Goal: Task Accomplishment & Management: Complete application form

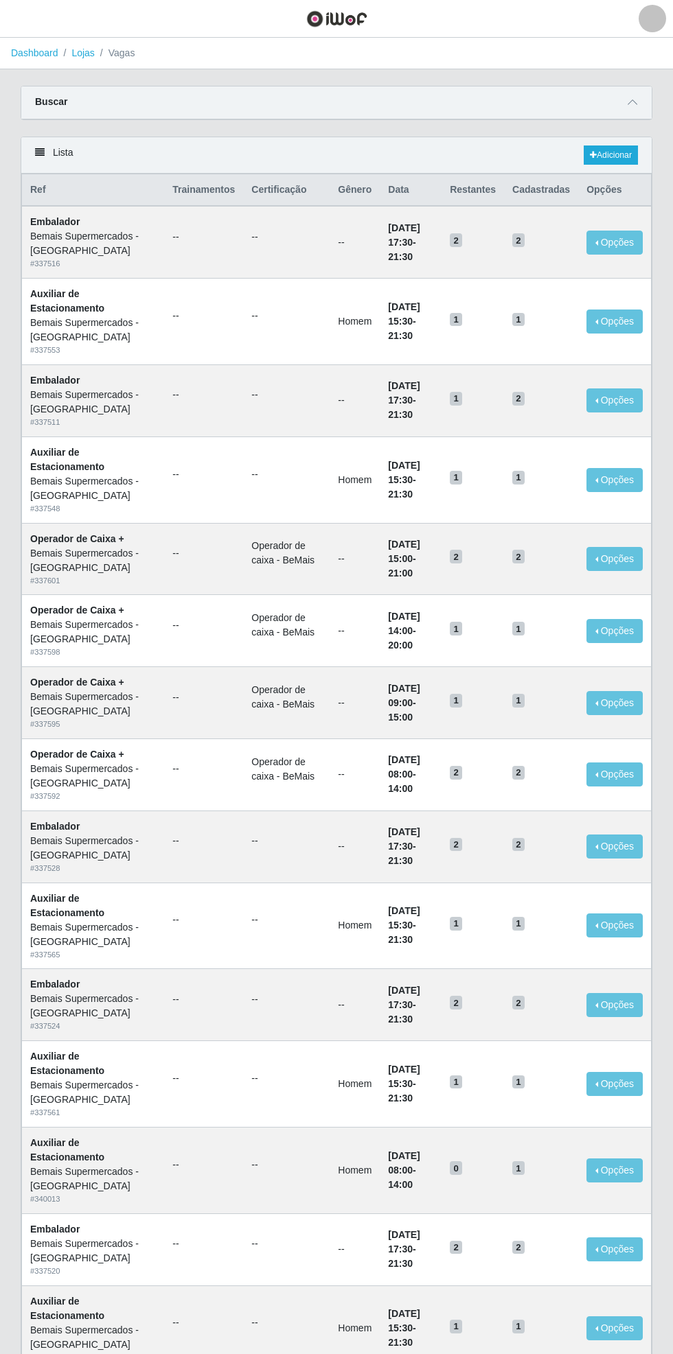
click at [637, 96] on span at bounding box center [632, 103] width 16 height 16
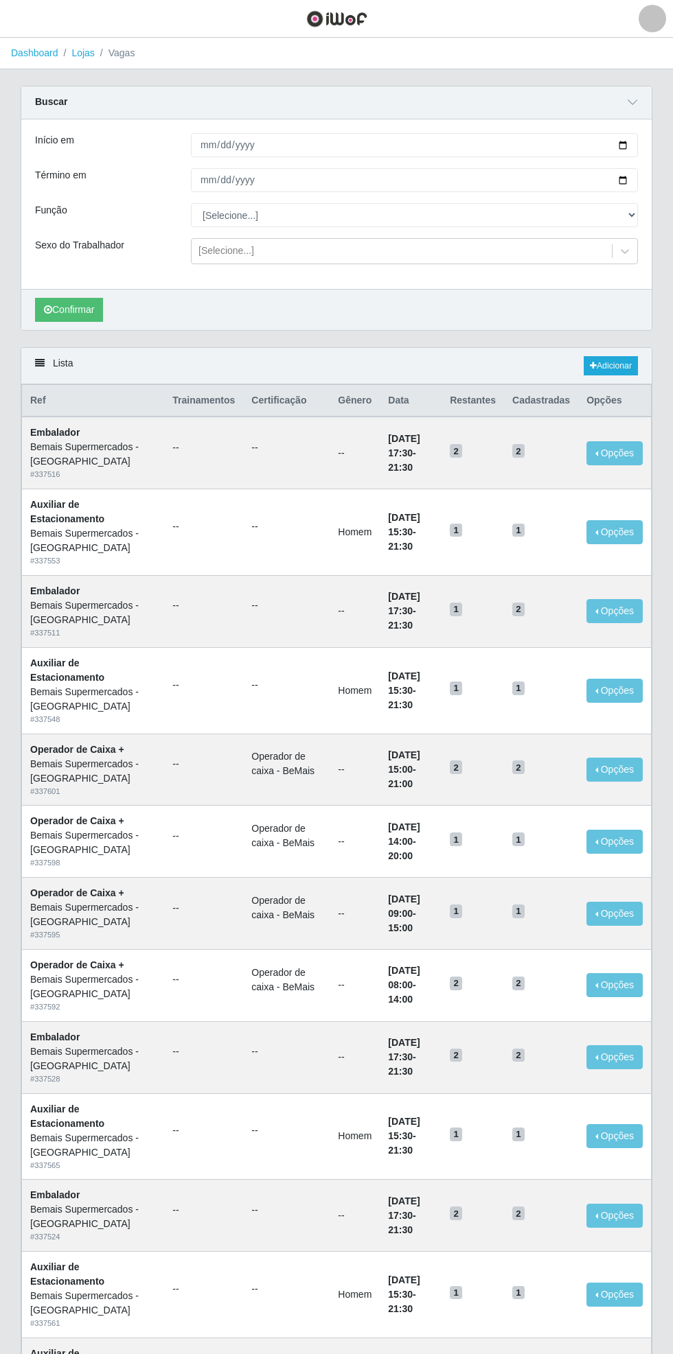
click at [24, 53] on link "Dashboard" at bounding box center [34, 52] width 47 height 11
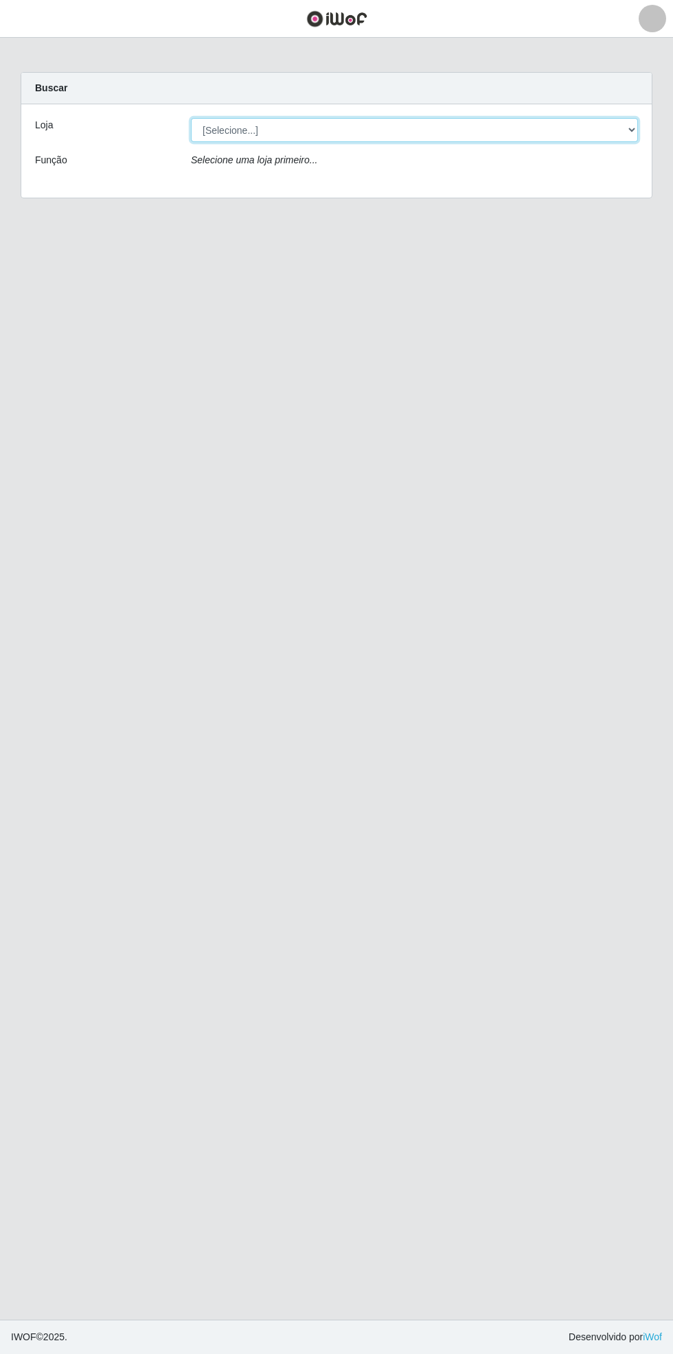
click at [627, 121] on select "[Selecione...] Bemais Supermercados - [GEOGRAPHIC_DATA]" at bounding box center [414, 130] width 447 height 24
select select "250"
click at [191, 118] on select "[Selecione...] Bemais Supermercados - [GEOGRAPHIC_DATA]" at bounding box center [414, 130] width 447 height 24
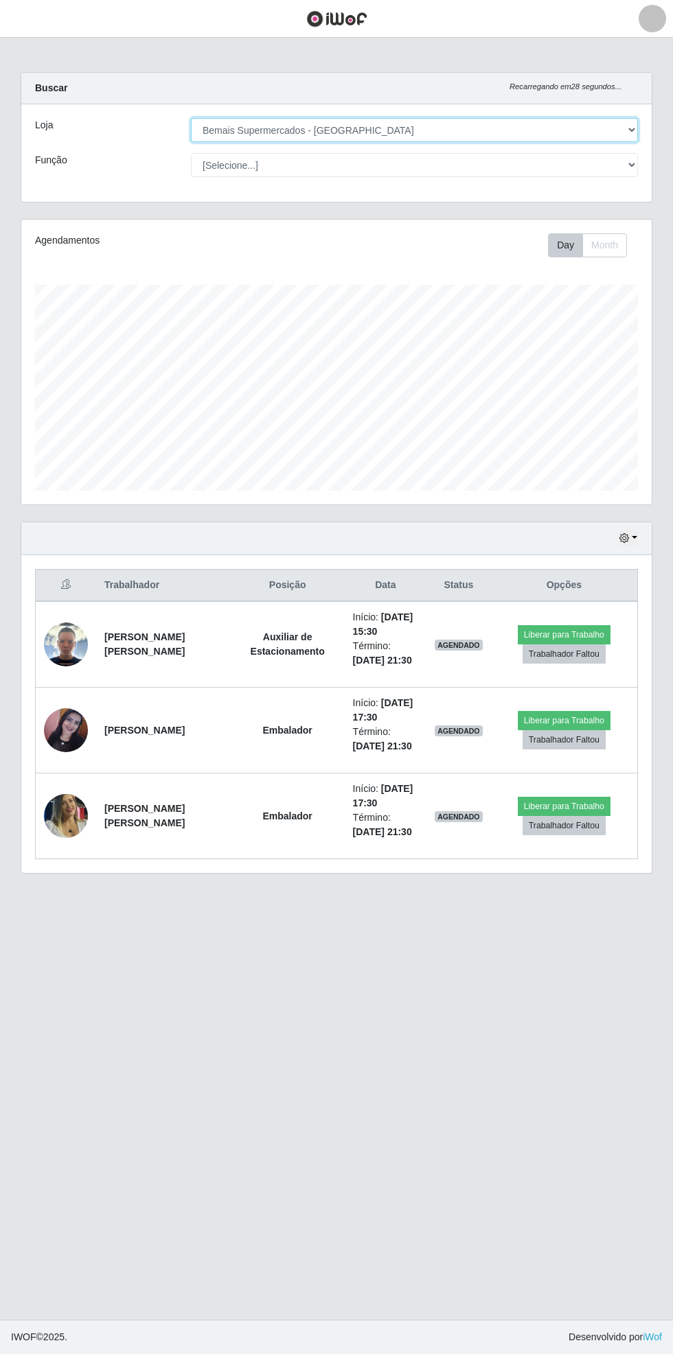
scroll to position [284, 630]
click at [30, 25] on button "button" at bounding box center [17, 19] width 34 height 23
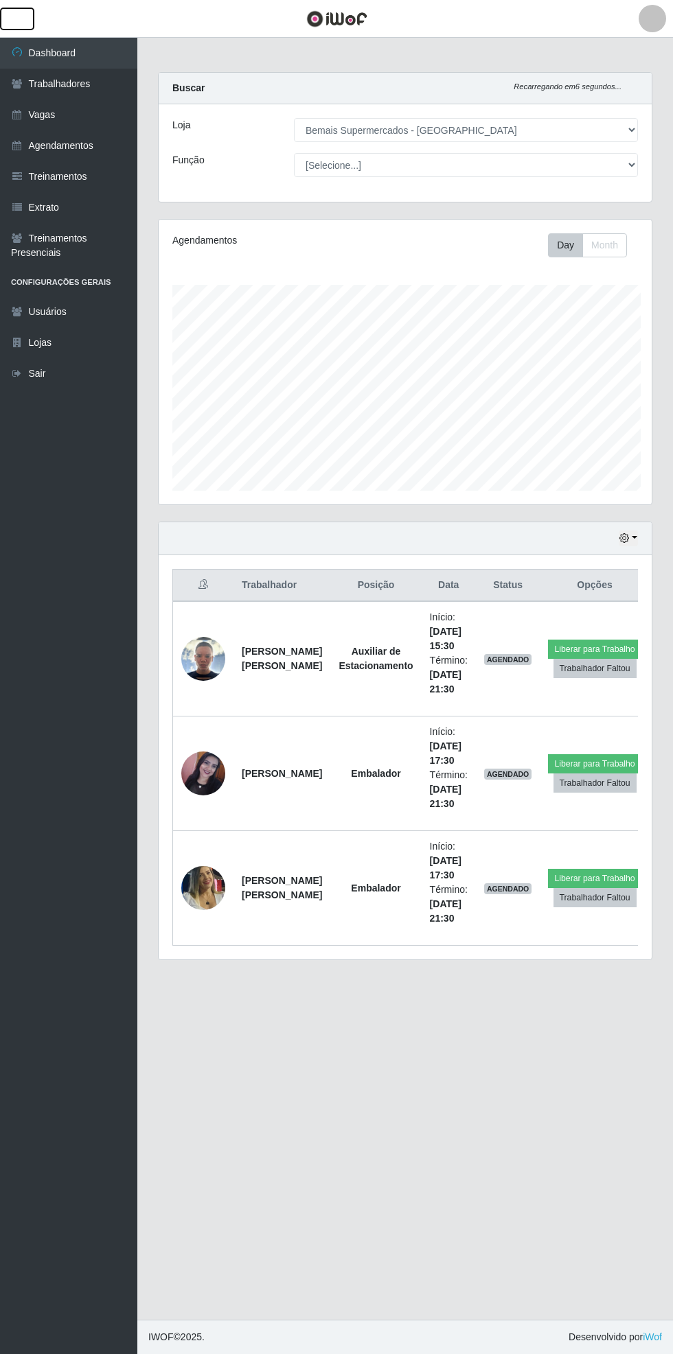
scroll to position [686105, 685896]
click at [41, 116] on link "Vagas" at bounding box center [68, 115] width 137 height 31
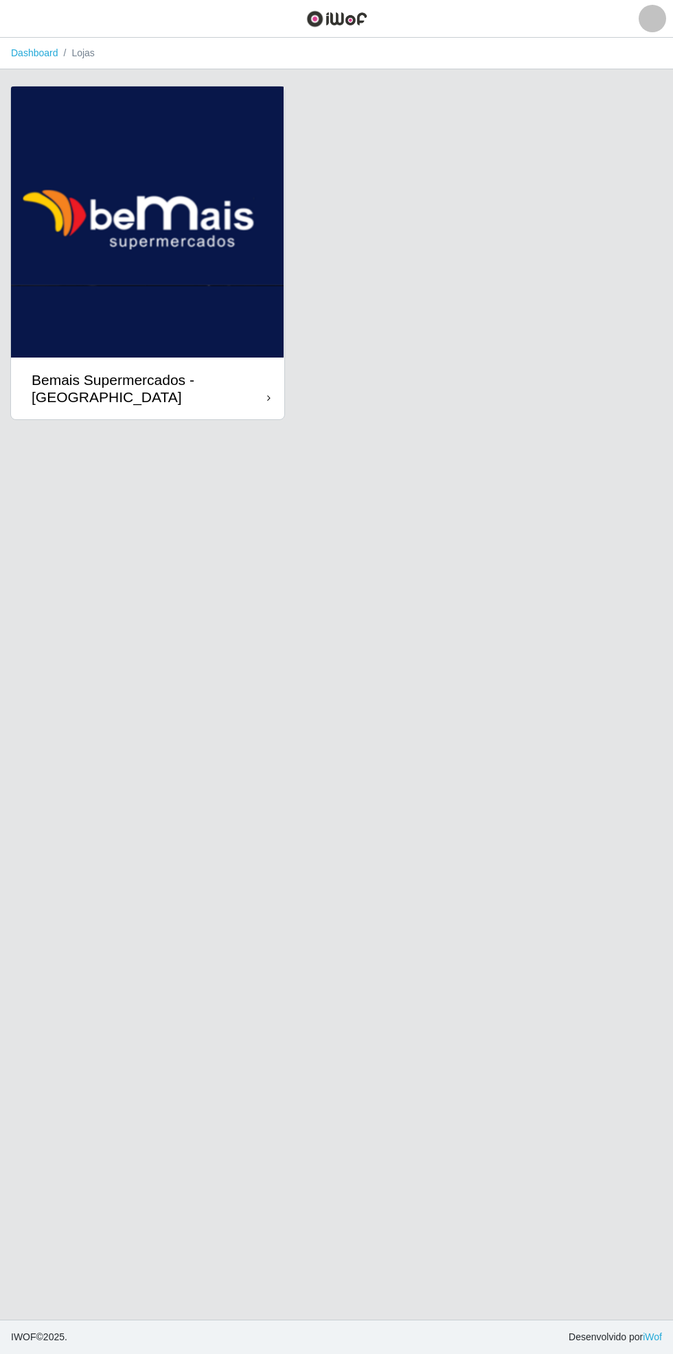
click at [235, 411] on div "Bemais Supermercados - [GEOGRAPHIC_DATA]" at bounding box center [147, 389] width 273 height 62
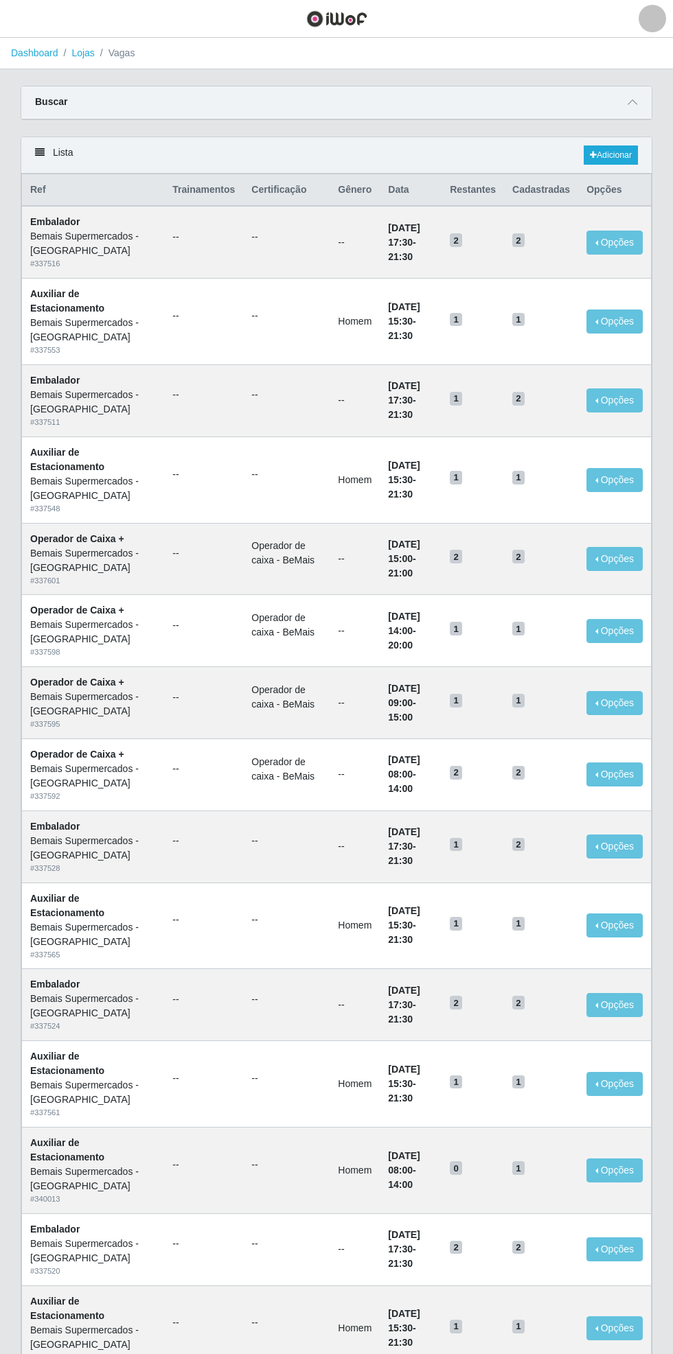
click at [629, 96] on span at bounding box center [632, 103] width 16 height 16
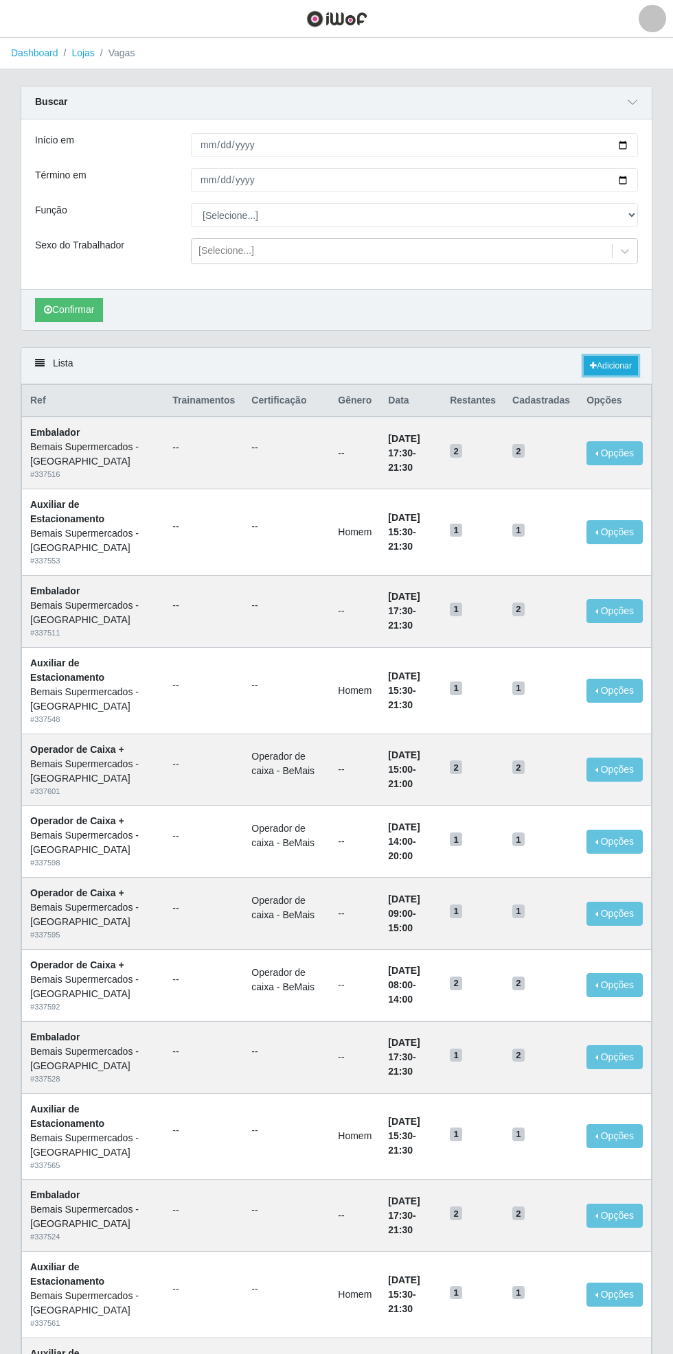
click at [621, 362] on link "Adicionar" at bounding box center [610, 365] width 54 height 19
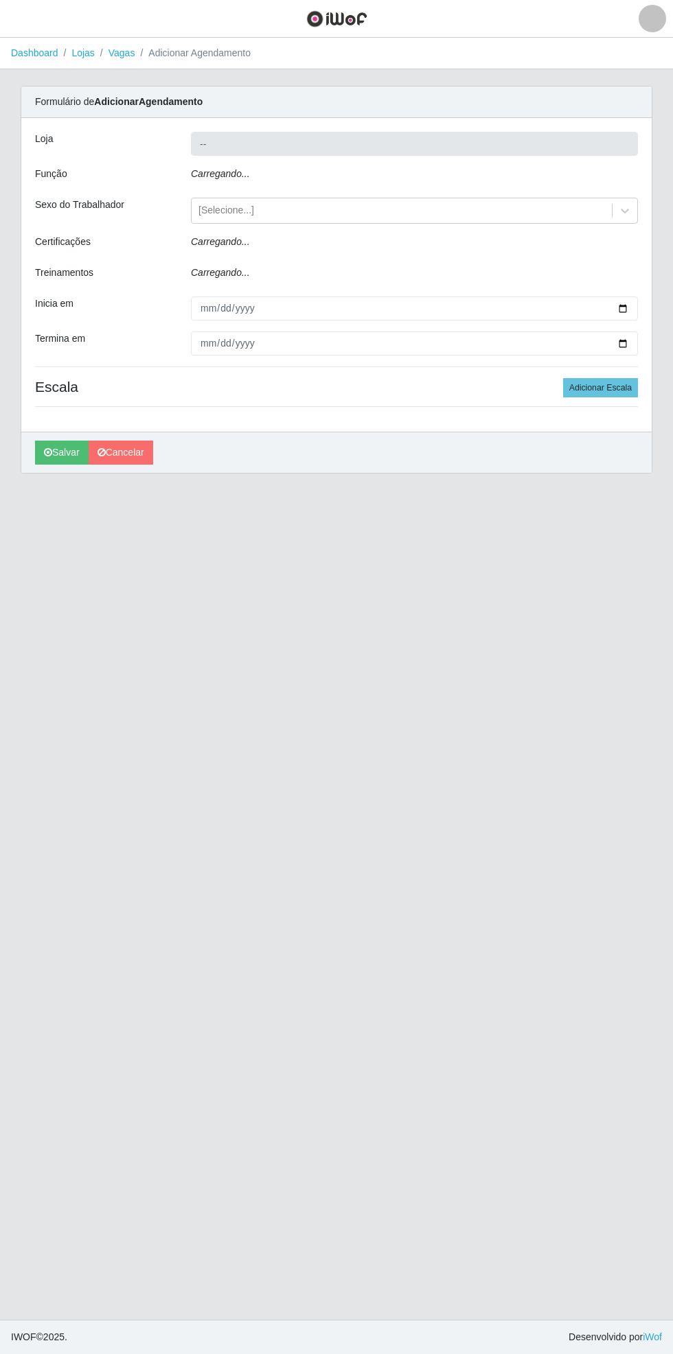
type input "Bemais Supermercados - [GEOGRAPHIC_DATA]"
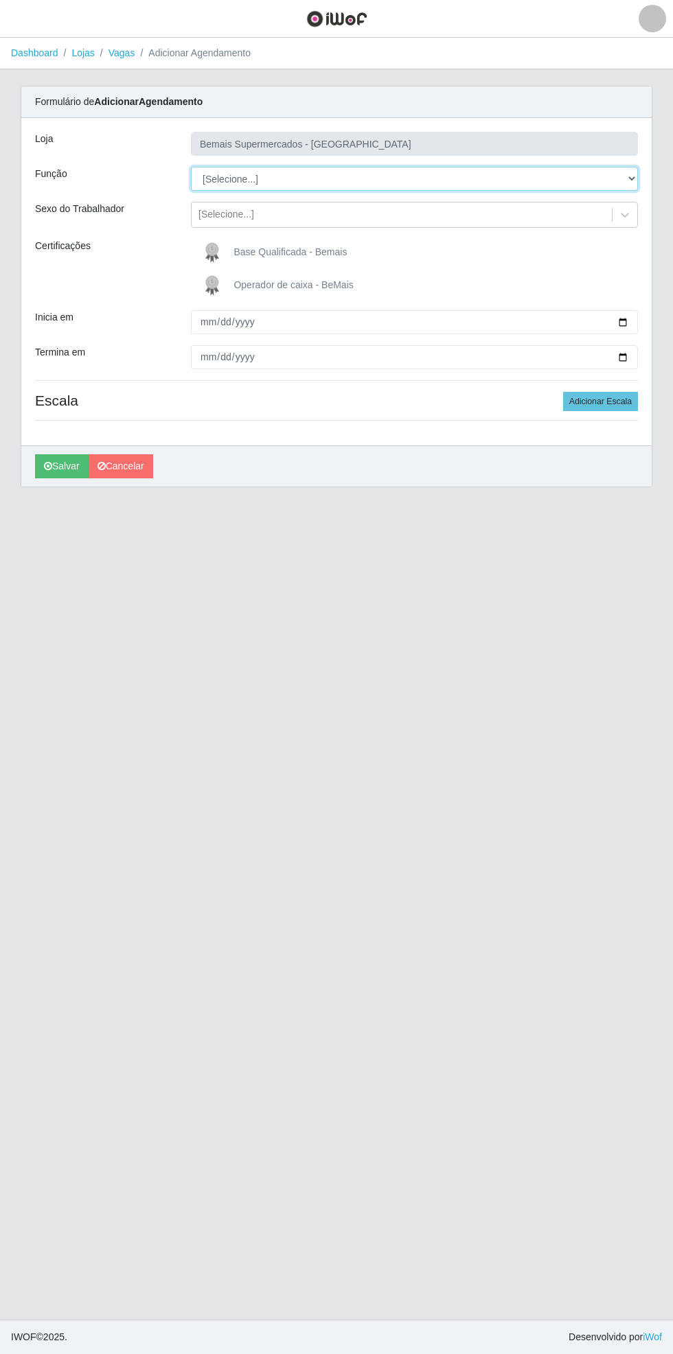
click at [633, 173] on select "[Selecione...] ASG ASG + ASG ++ Auxiliar de Estacionamento Auxiliar de Estacion…" at bounding box center [414, 179] width 447 height 24
select select "72"
click at [191, 167] on select "[Selecione...] ASG ASG + ASG ++ Auxiliar de Estacionamento Auxiliar de Estacion…" at bounding box center [414, 179] width 447 height 24
click at [633, 312] on input "Inicia em" at bounding box center [414, 322] width 447 height 24
type input "[DATE]"
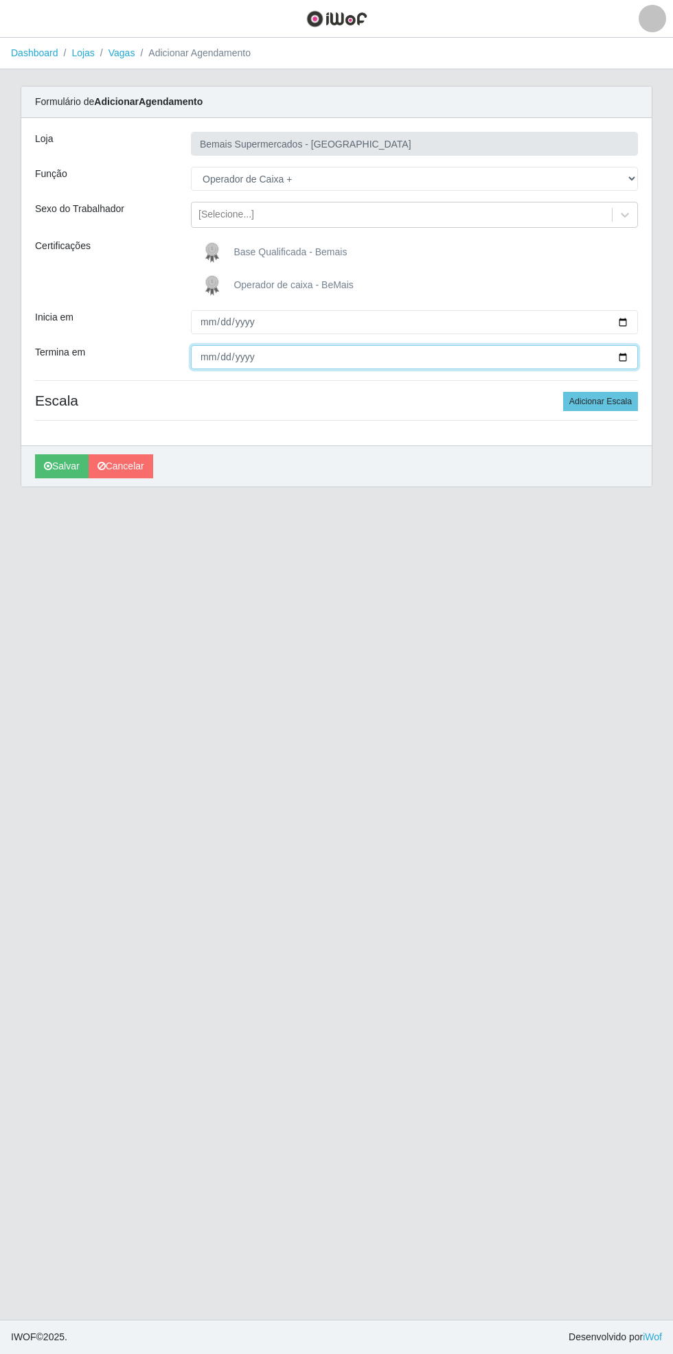
click at [634, 355] on input "Termina em" at bounding box center [414, 357] width 447 height 24
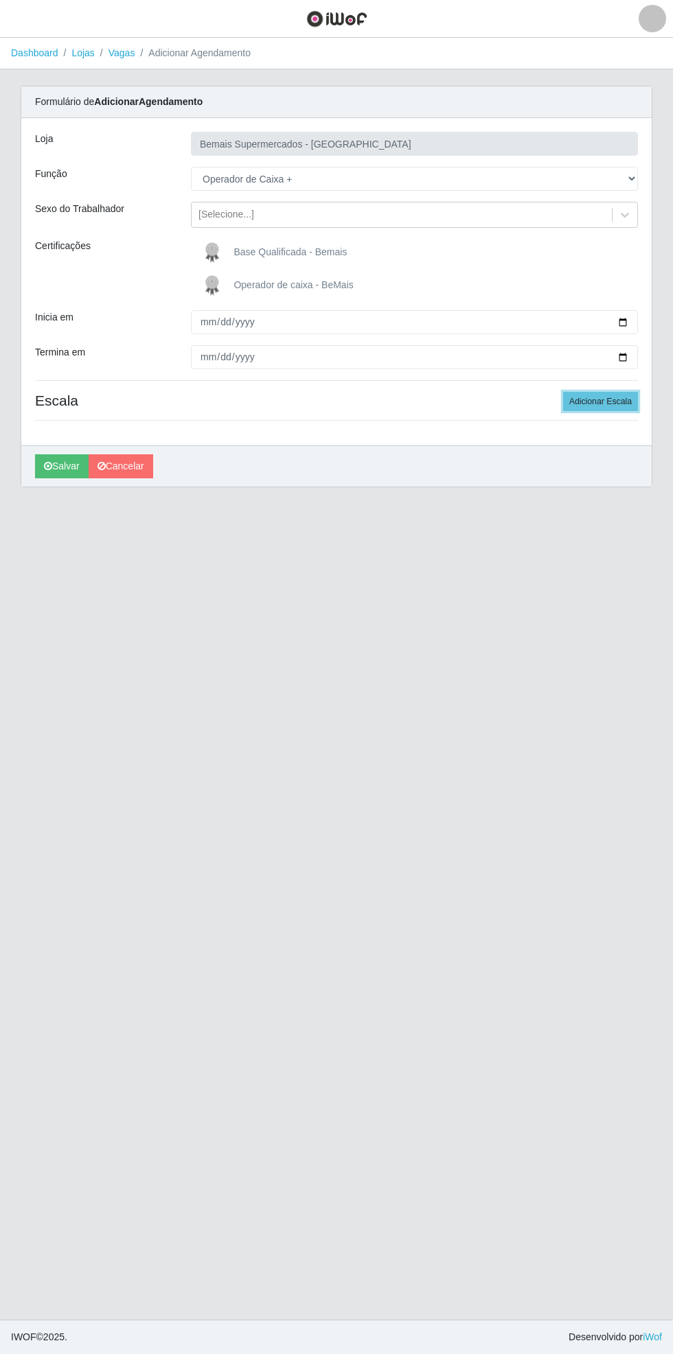
click at [614, 401] on button "Adicionar Escala" at bounding box center [600, 401] width 75 height 19
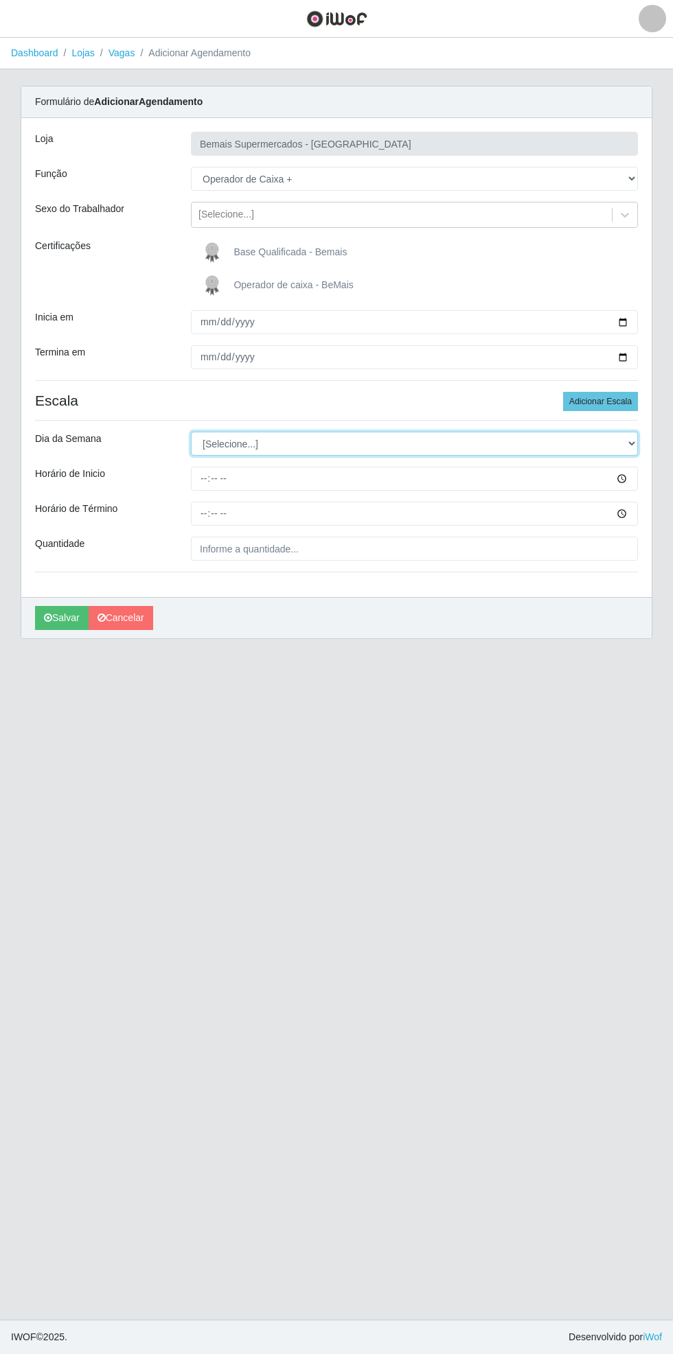
click at [633, 437] on select "[Selecione...] Segunda Terça Quarta Quinta Sexta Sábado Domingo" at bounding box center [414, 444] width 447 height 24
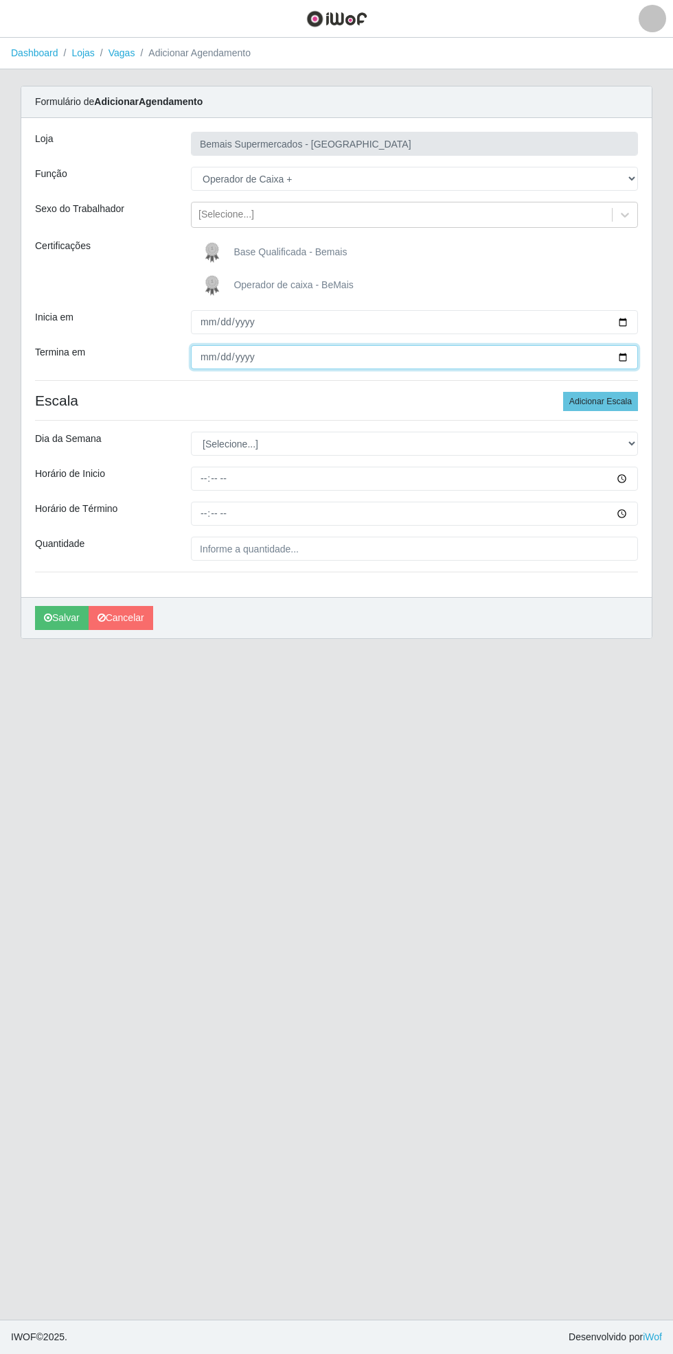
click at [630, 348] on input "[DATE]" at bounding box center [414, 357] width 447 height 24
type input "[DATE]"
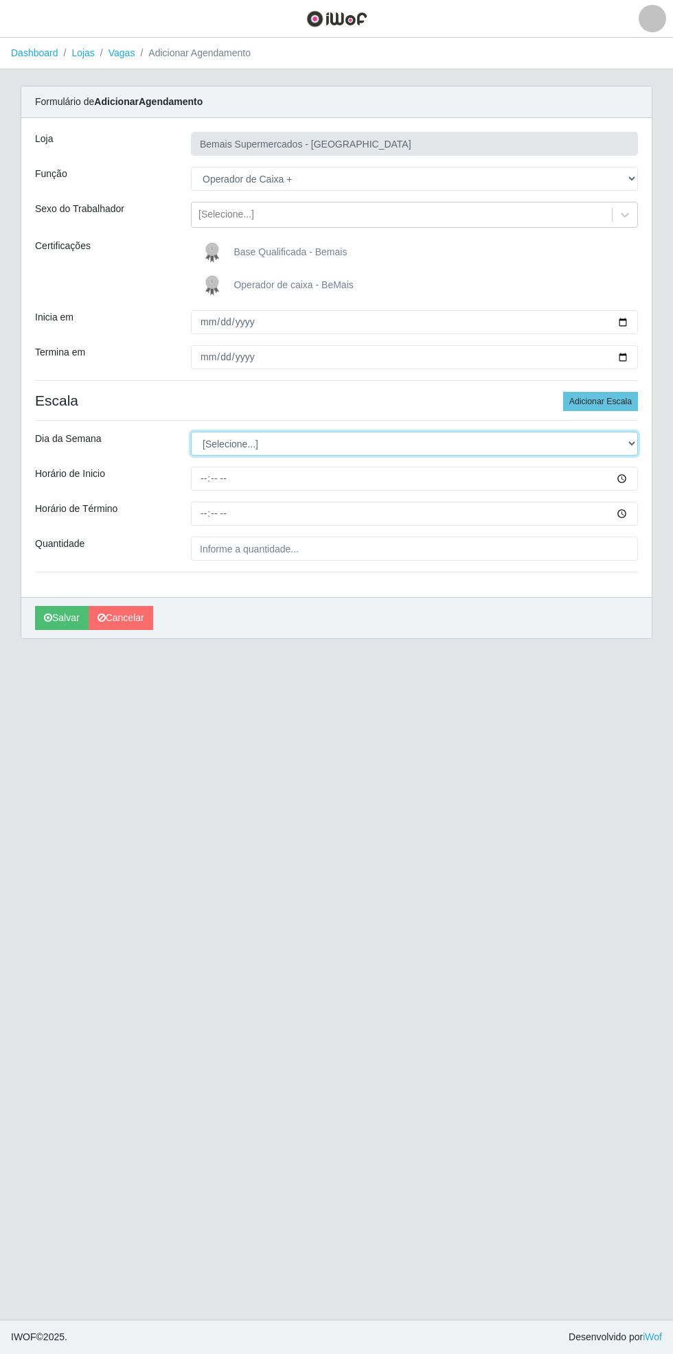
click at [631, 442] on select "[Selecione...] Segunda Terça Quarta Quinta Sexta Sábado Domingo" at bounding box center [414, 444] width 447 height 24
select select "4"
click at [191, 432] on select "[Selecione...] Segunda Terça Quarta Quinta Sexta Sábado Domingo" at bounding box center [414, 444] width 447 height 24
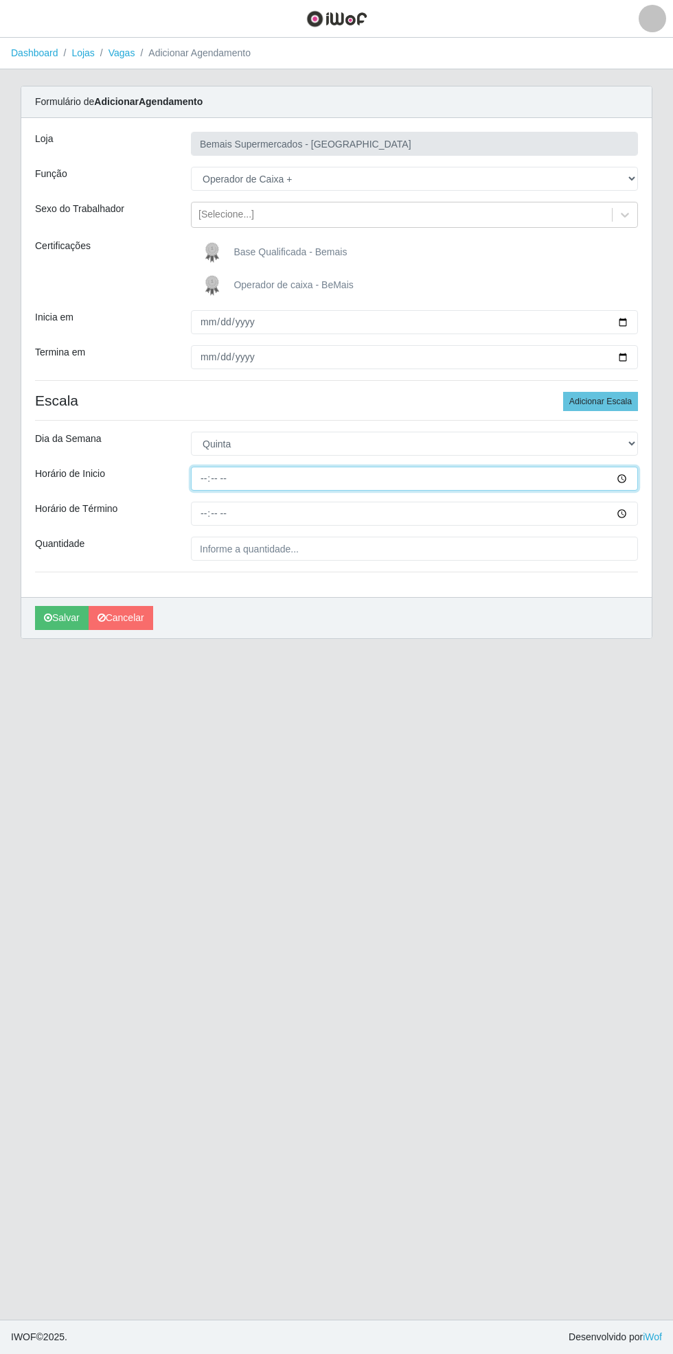
click at [637, 480] on input "Horário de Inicio" at bounding box center [414, 479] width 447 height 24
type input "18:00"
click at [630, 513] on input "Horário de Término" at bounding box center [414, 514] width 447 height 24
type input "22:00"
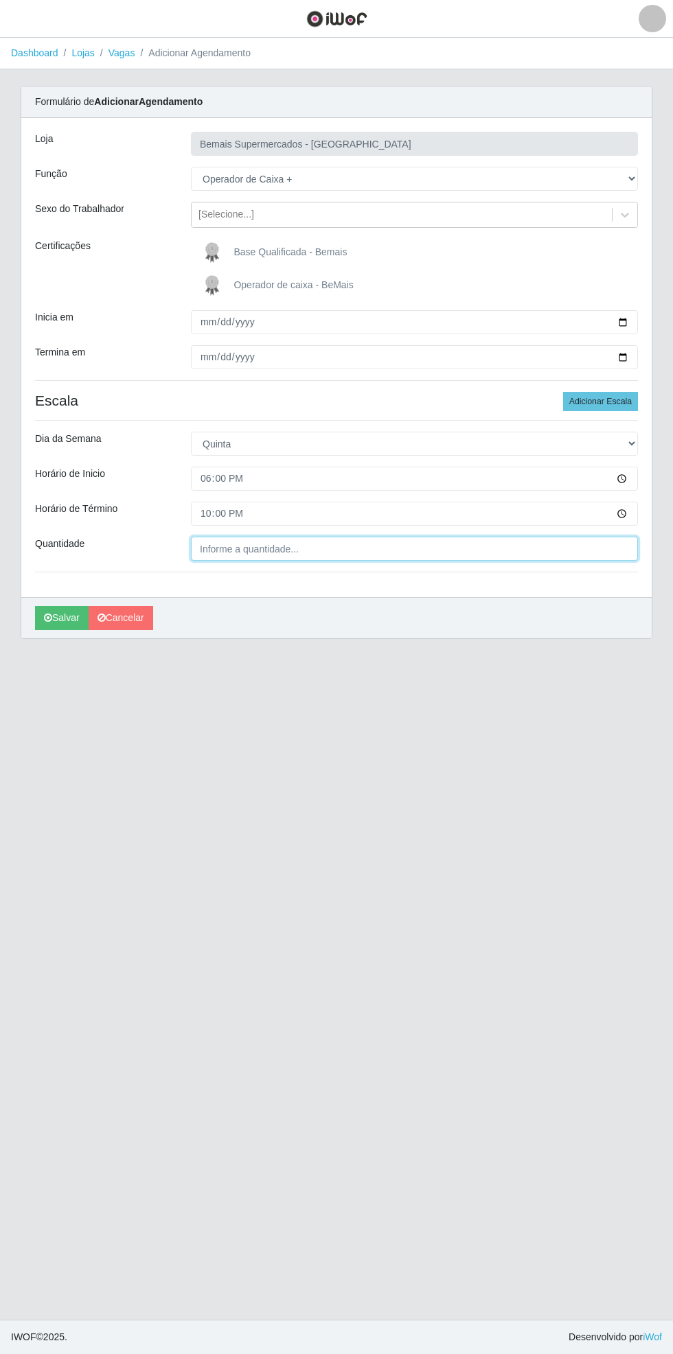
click at [279, 548] on input "Quantidade" at bounding box center [414, 549] width 447 height 24
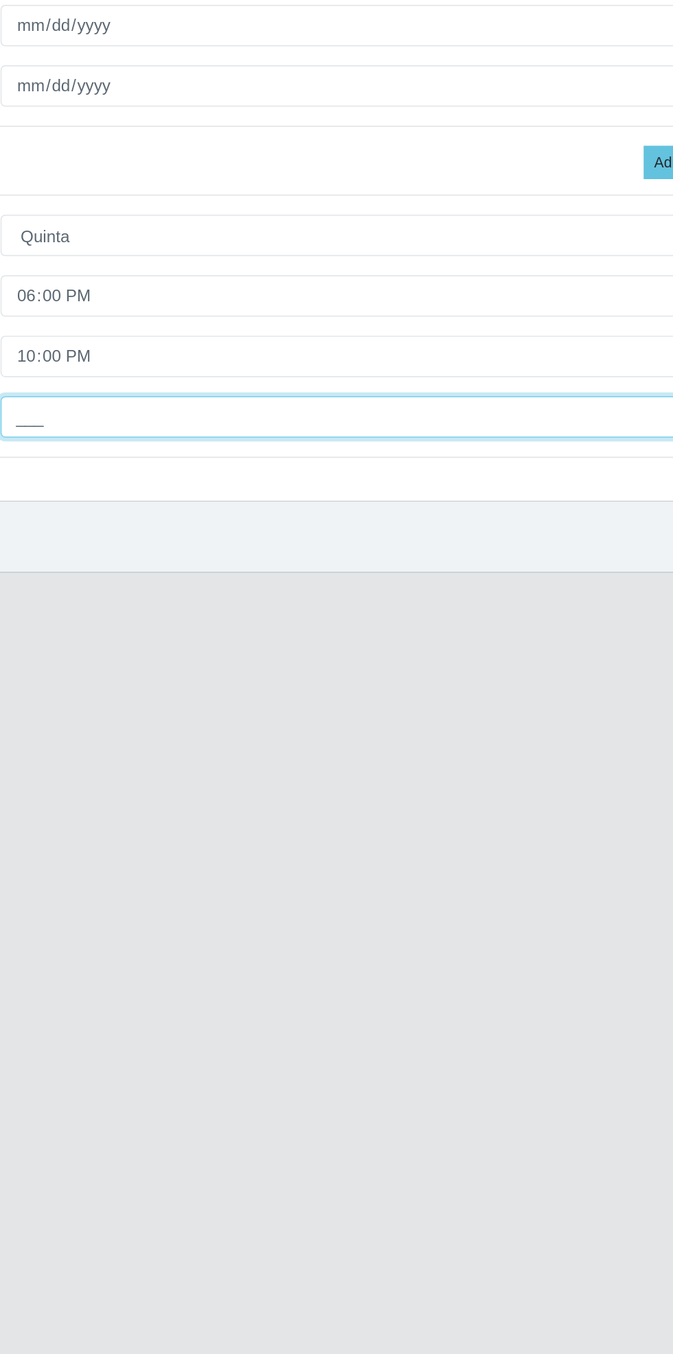
type input "1__"
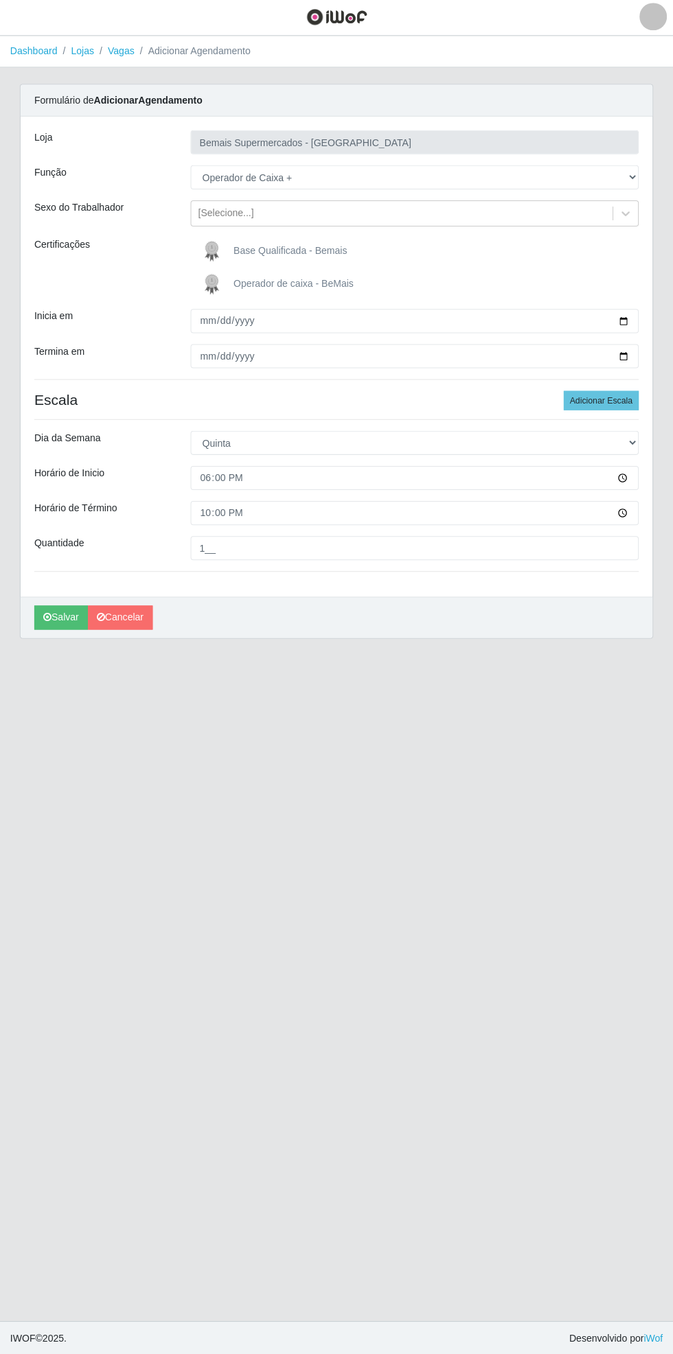
click at [292, 282] on span "Operador de caixa - BeMais" at bounding box center [292, 284] width 119 height 11
click at [0, 0] on input "Operador de caixa - BeMais" at bounding box center [0, 0] width 0 height 0
click at [60, 628] on button "Salvar" at bounding box center [62, 618] width 54 height 24
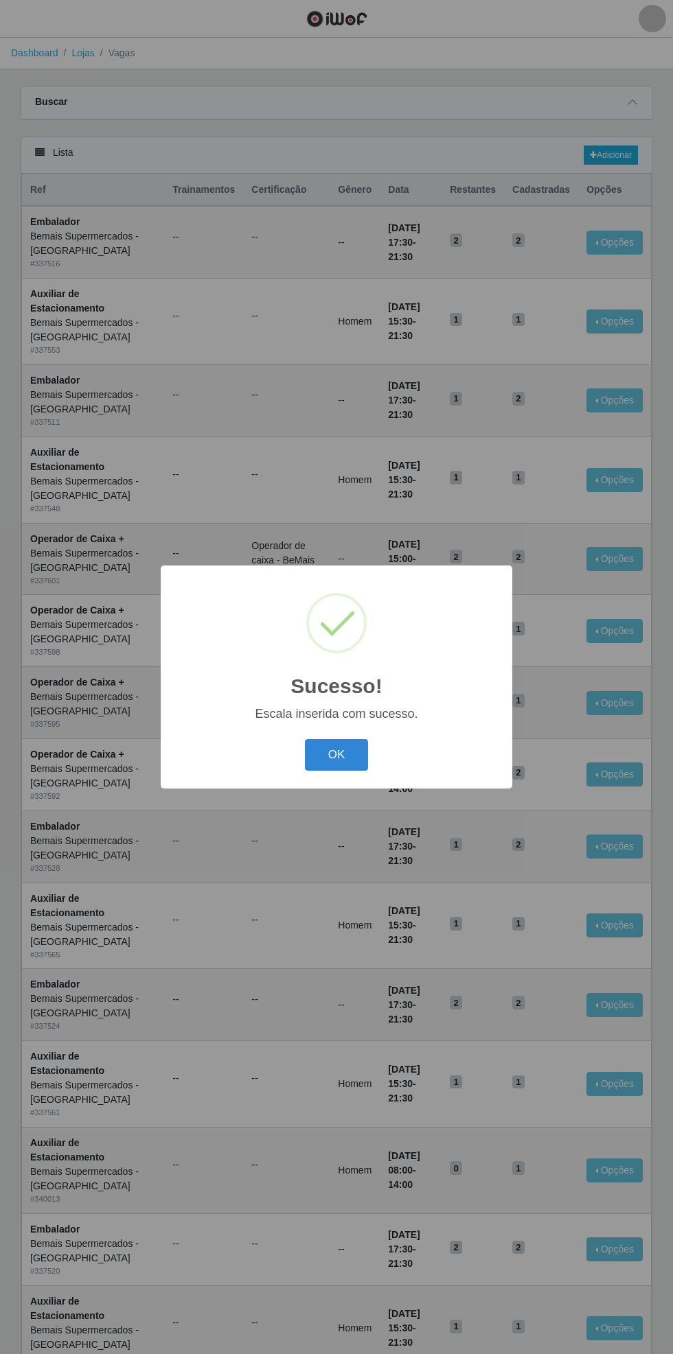
click at [339, 740] on button "OK" at bounding box center [337, 755] width 64 height 32
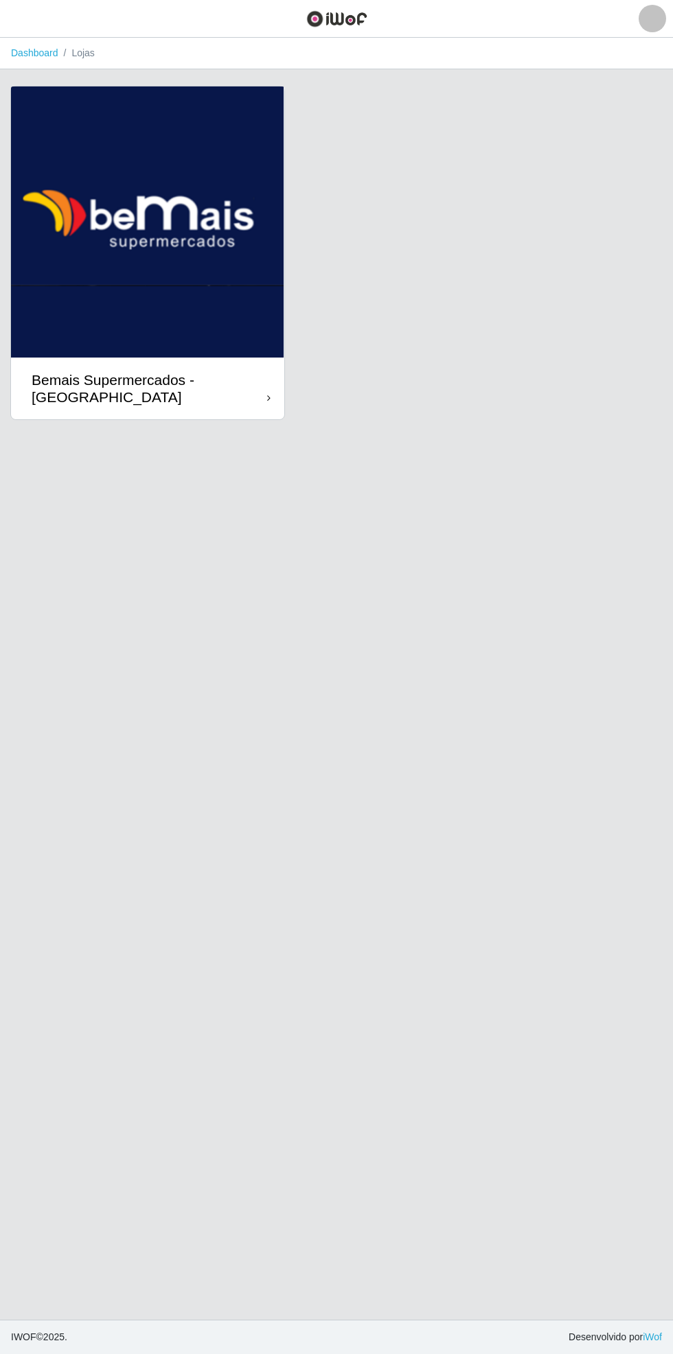
click at [43, 50] on link "Dashboard" at bounding box center [34, 52] width 47 height 11
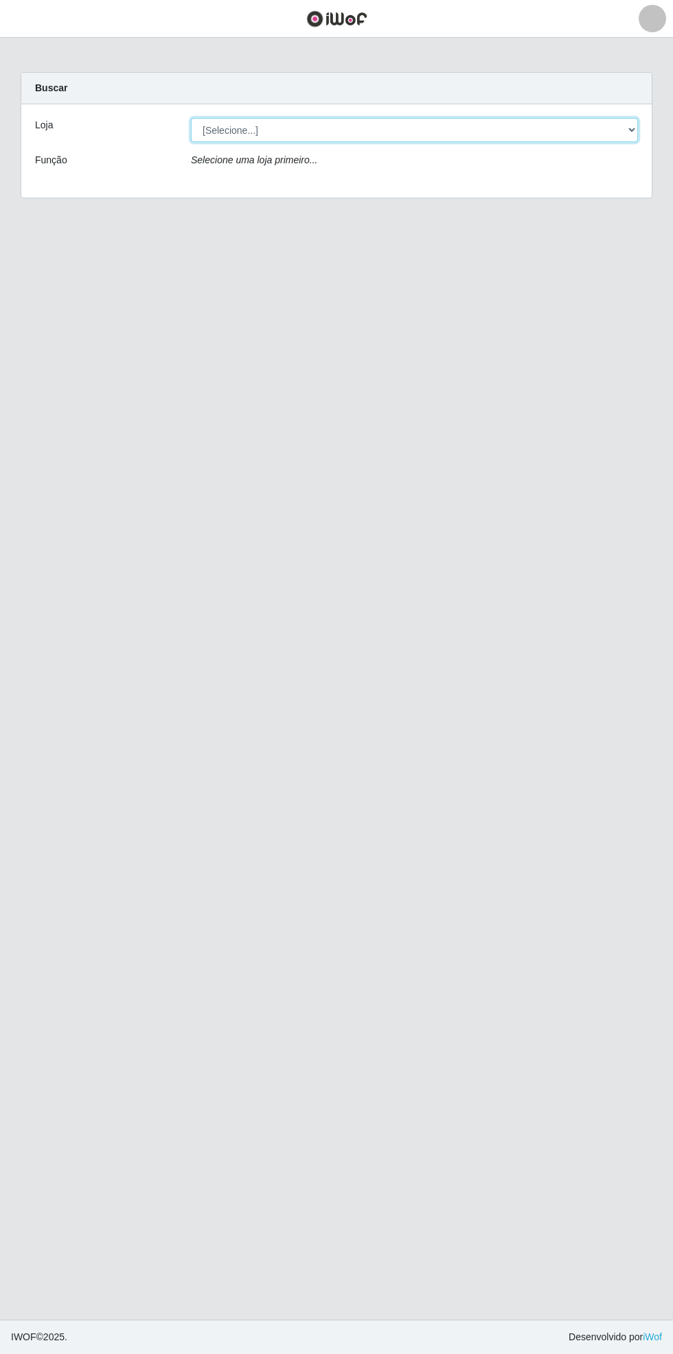
click at [635, 126] on select "[Selecione...] Bemais Supermercados - [GEOGRAPHIC_DATA]" at bounding box center [414, 130] width 447 height 24
select select "250"
click at [191, 118] on select "[Selecione...] Bemais Supermercados - [GEOGRAPHIC_DATA]" at bounding box center [414, 130] width 447 height 24
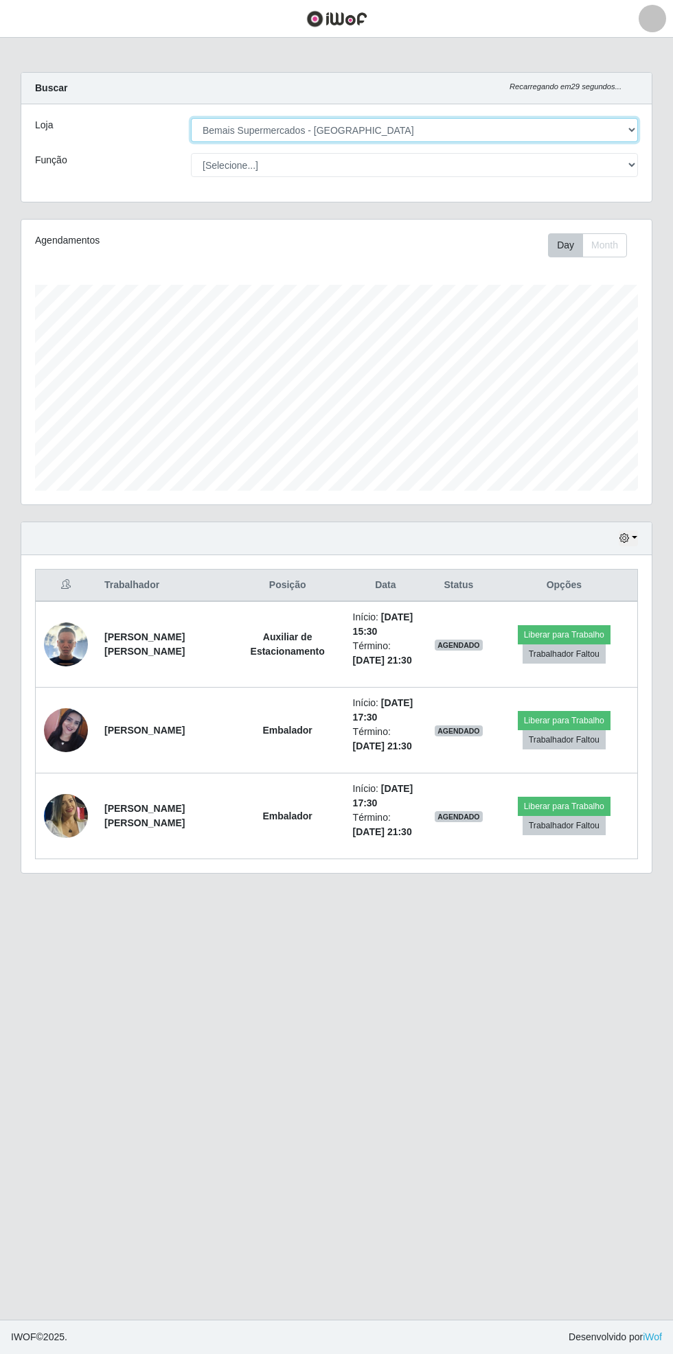
scroll to position [284, 630]
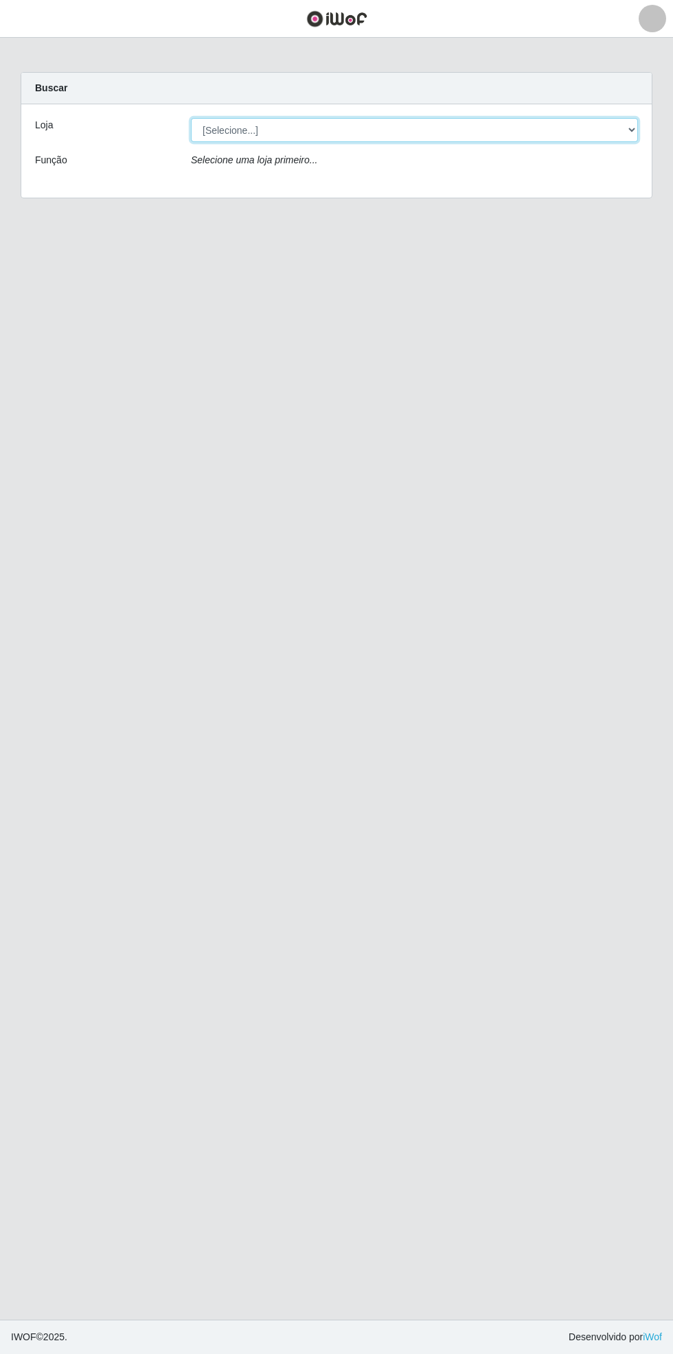
click at [630, 130] on select "[Selecione...] Bemais Supermercados - [GEOGRAPHIC_DATA]" at bounding box center [414, 130] width 447 height 24
select select "250"
click at [191, 118] on select "[Selecione...] Bemais Supermercados - [GEOGRAPHIC_DATA]" at bounding box center [414, 130] width 447 height 24
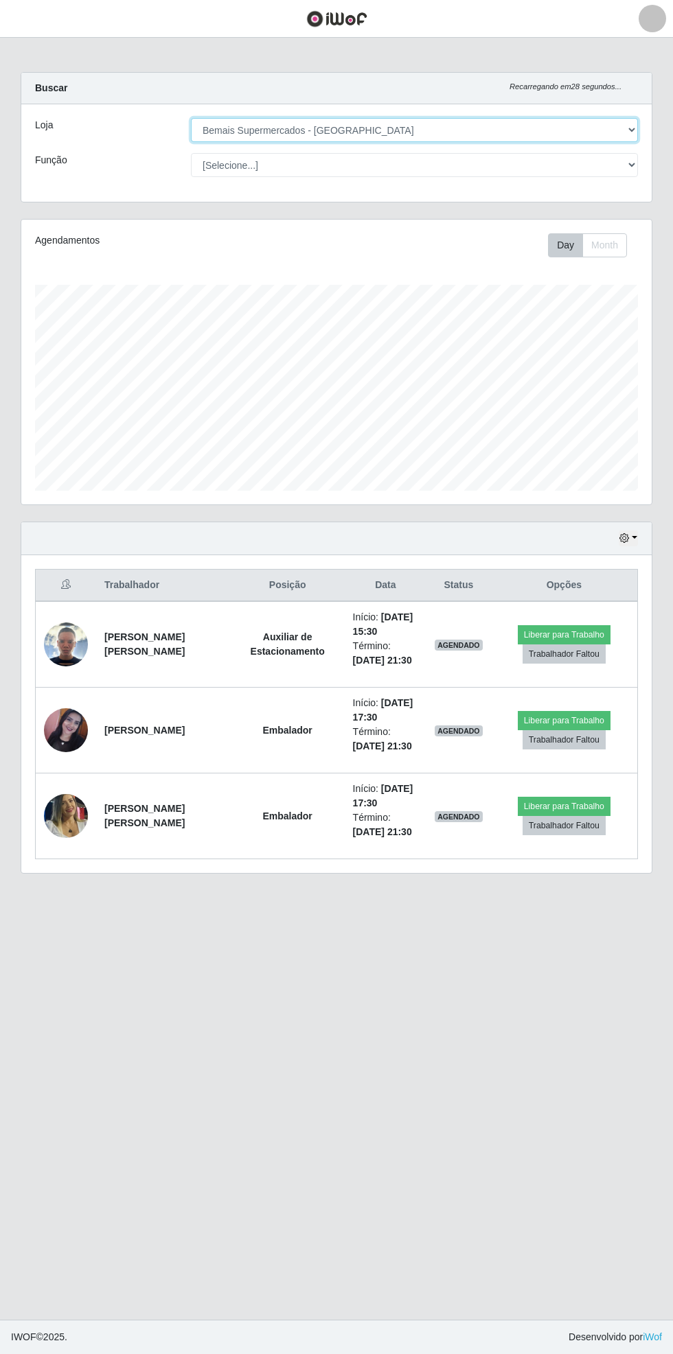
scroll to position [284, 630]
click at [30, 23] on button "button" at bounding box center [17, 19] width 34 height 23
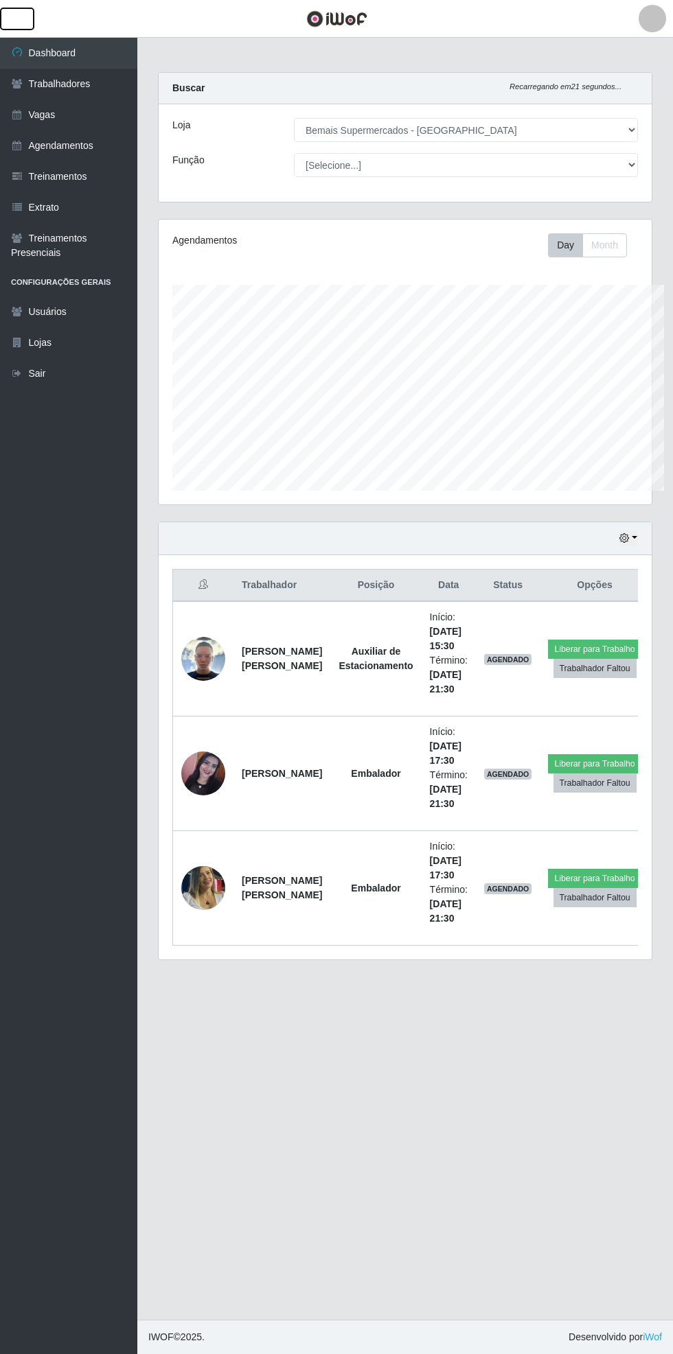
scroll to position [686105, 685896]
click at [88, 117] on link "Vagas" at bounding box center [68, 115] width 137 height 31
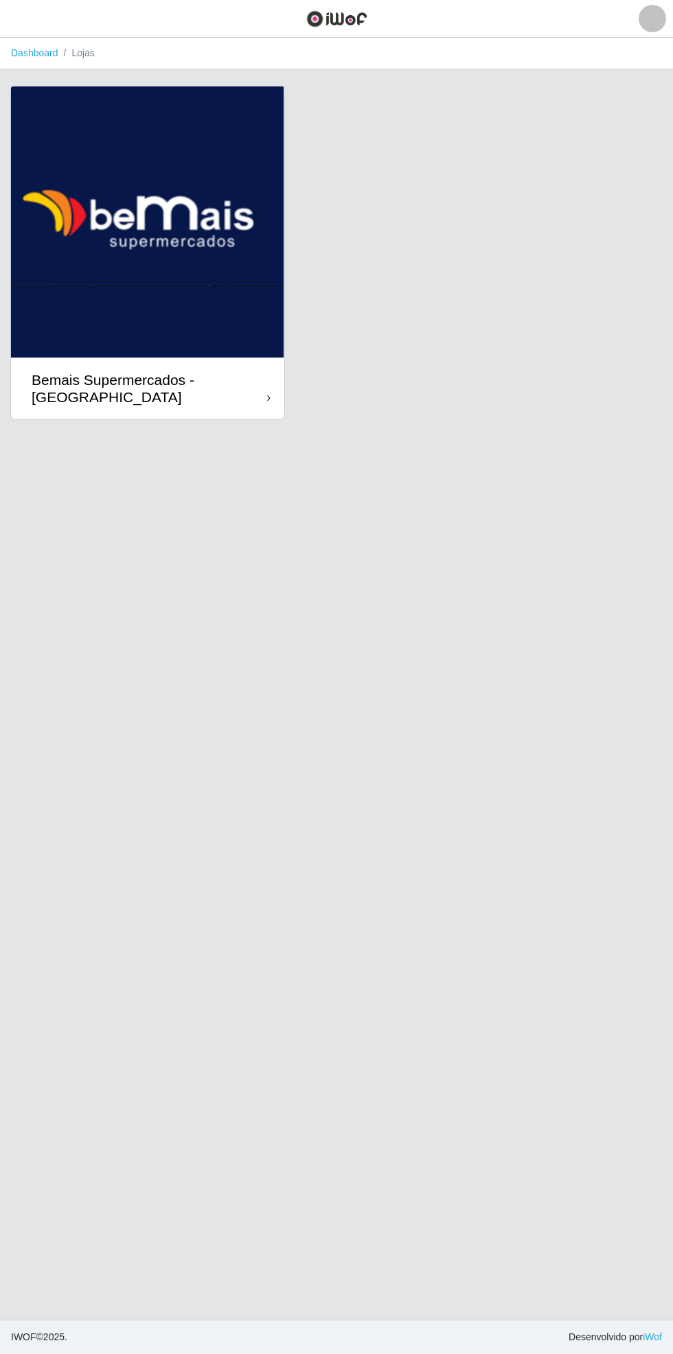
click at [268, 398] on icon at bounding box center [268, 398] width 3 height 10
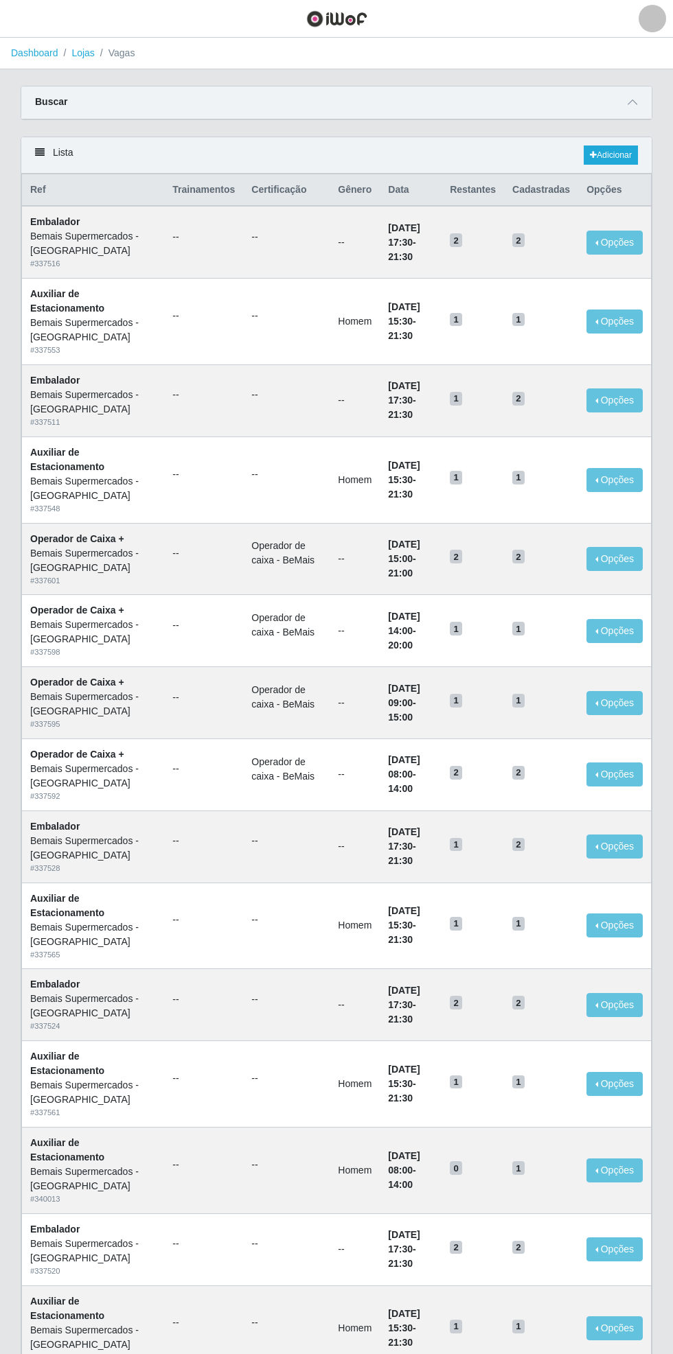
click at [632, 101] on icon at bounding box center [632, 102] width 10 height 10
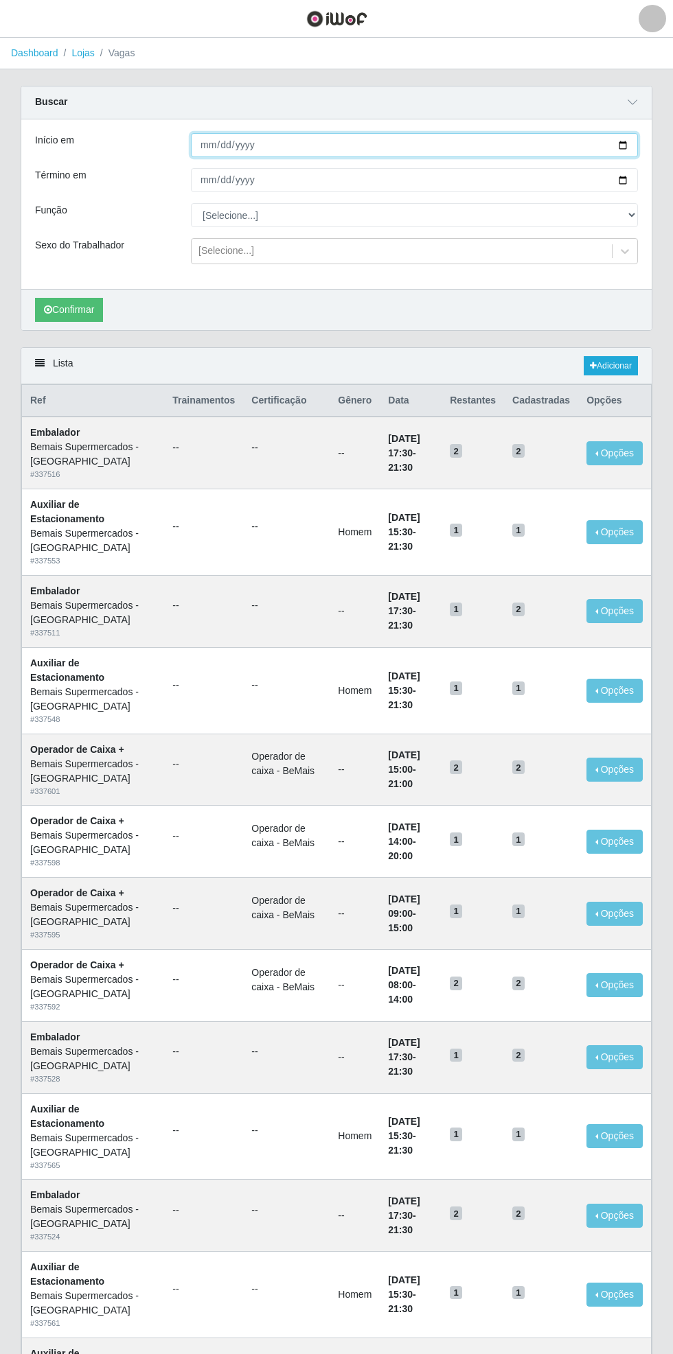
click at [636, 139] on input "Início em" at bounding box center [414, 145] width 447 height 24
type input "[DATE]"
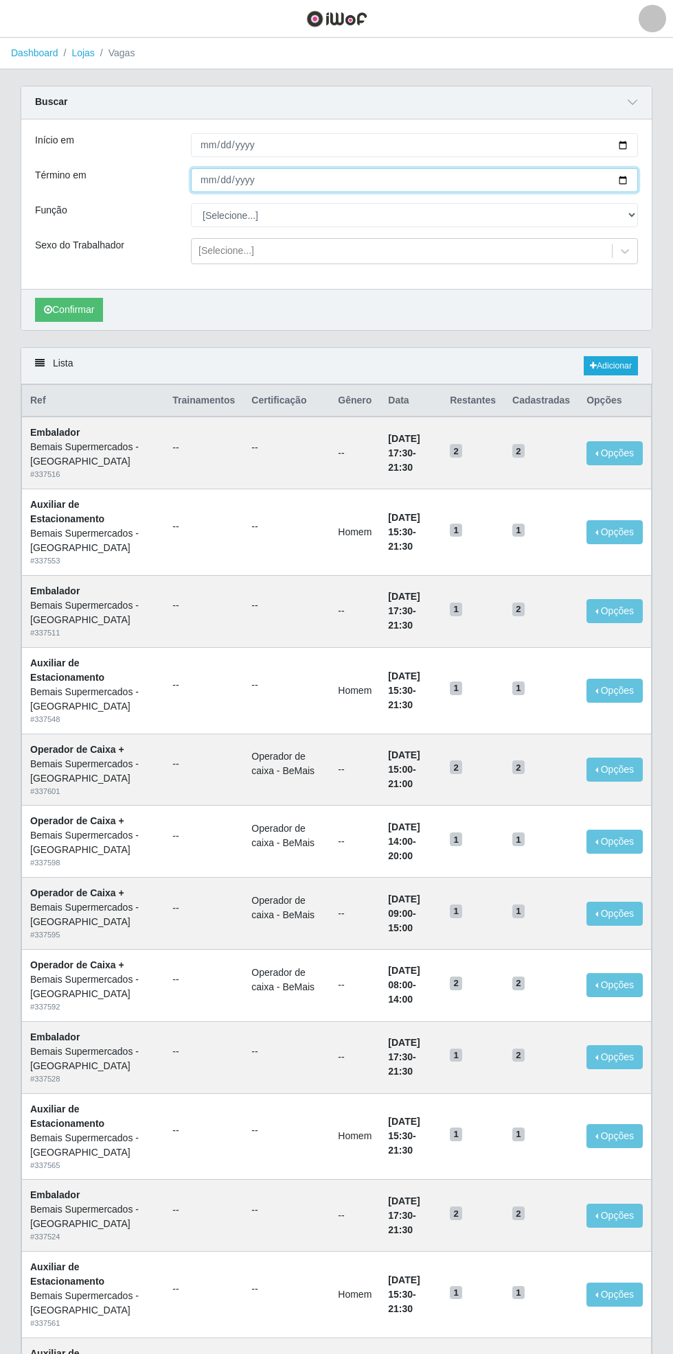
click at [631, 174] on input "Término em" at bounding box center [414, 180] width 447 height 24
type input "[DATE]"
click at [634, 211] on select "[Selecione...] ASG ASG + ASG ++ Auxiliar de Estacionamento Auxiliar de Estacion…" at bounding box center [414, 215] width 447 height 24
click at [191, 203] on select "[Selecione...] ASG ASG + ASG ++ Auxiliar de Estacionamento Auxiliar de Estacion…" at bounding box center [414, 215] width 447 height 24
click at [69, 310] on button "Confirmar" at bounding box center [69, 310] width 68 height 24
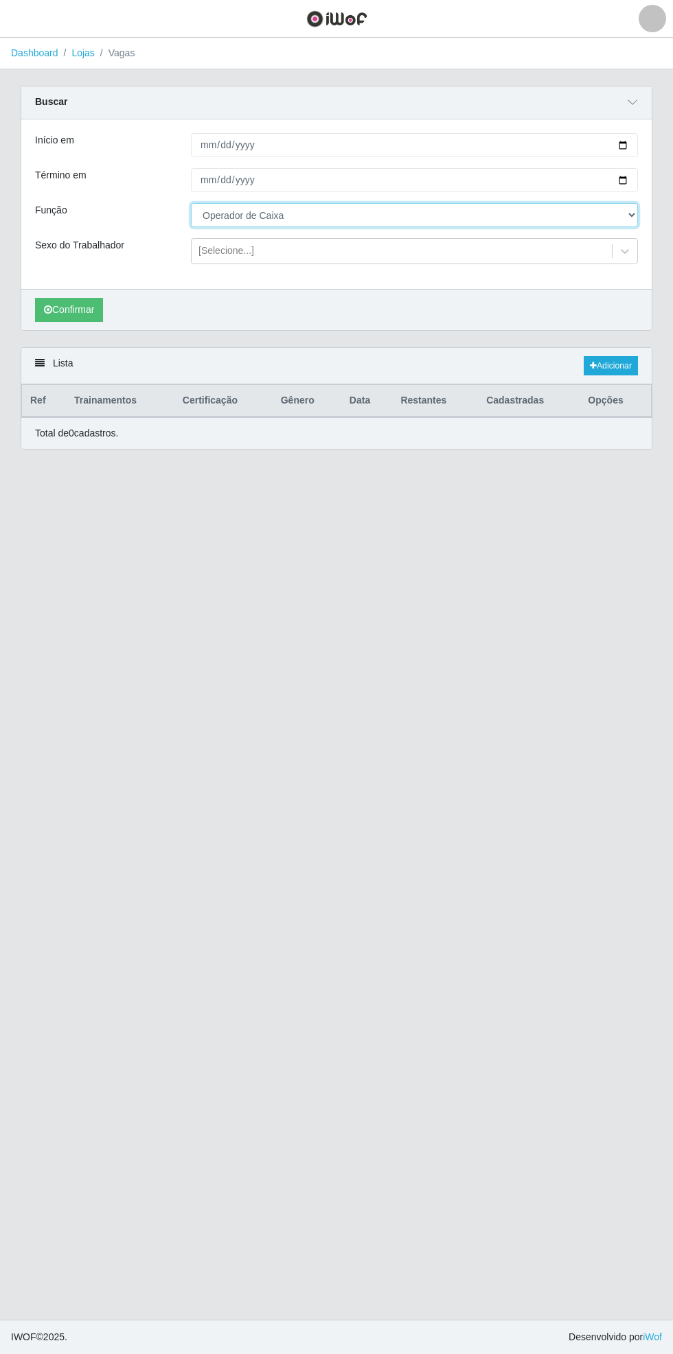
click at [630, 208] on select "[Selecione...] ASG ASG + ASG ++ Auxiliar de Estacionamento Auxiliar de Estacion…" at bounding box center [414, 215] width 447 height 24
select select "72"
click at [191, 203] on select "[Selecione...] ASG ASG + ASG ++ Auxiliar de Estacionamento Auxiliar de Estacion…" at bounding box center [414, 215] width 447 height 24
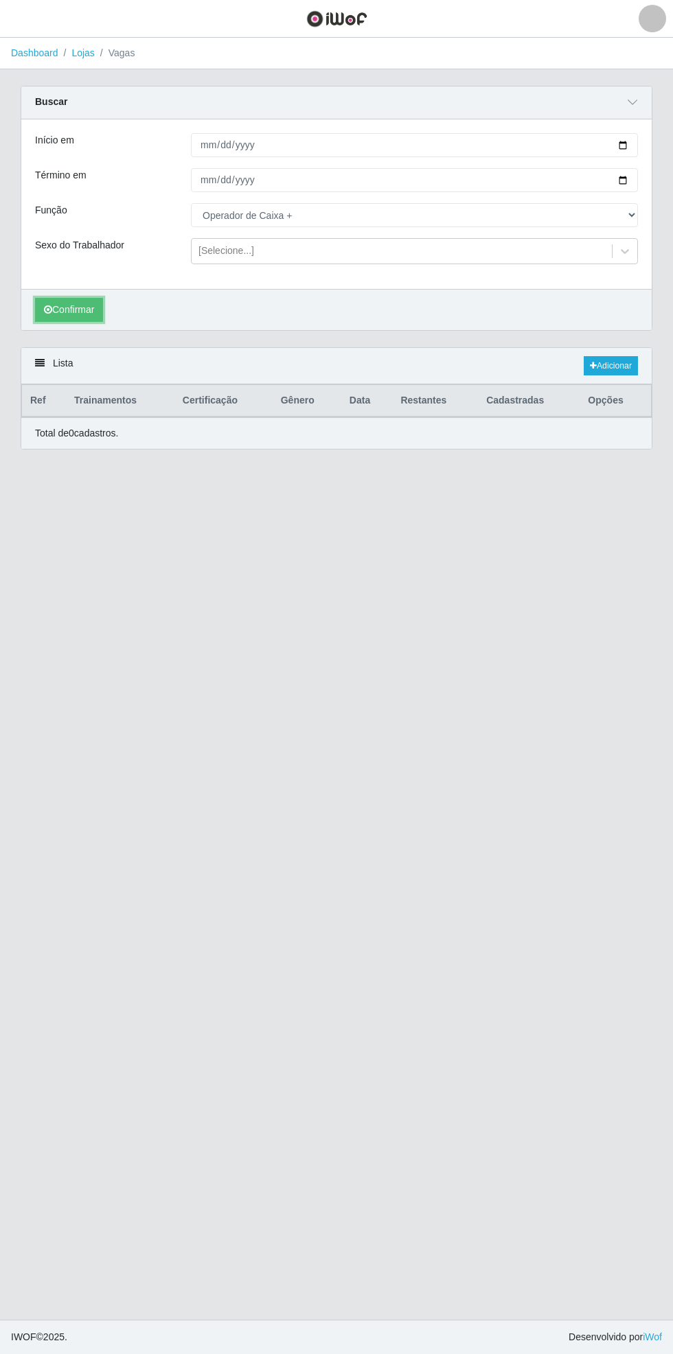
click at [66, 308] on button "Confirmar" at bounding box center [69, 310] width 68 height 24
